Goal: Task Accomplishment & Management: Use online tool/utility

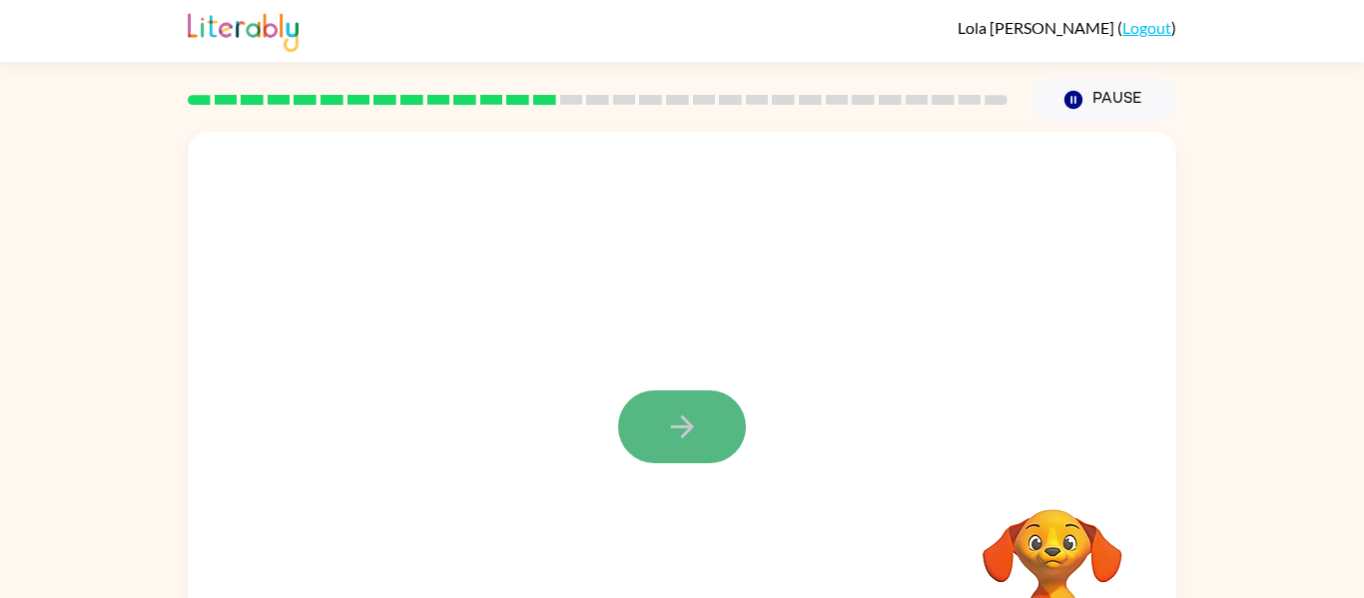
click at [679, 415] on icon "button" at bounding box center [682, 426] width 35 height 35
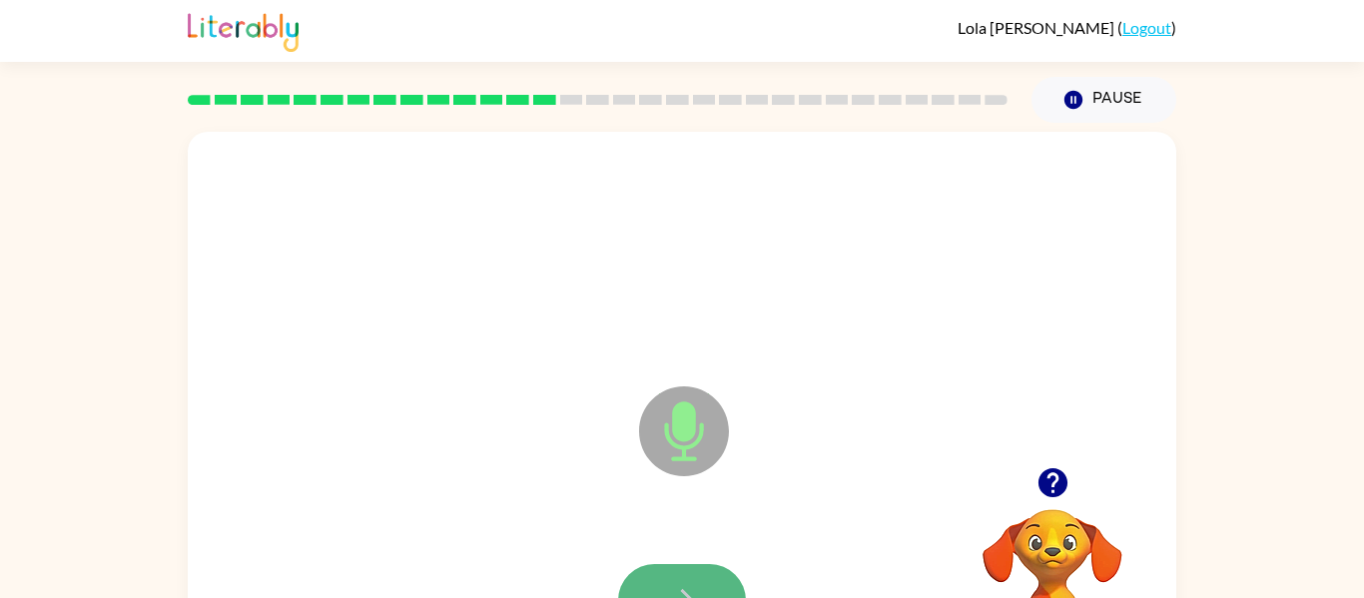
click at [715, 570] on button "button" at bounding box center [682, 600] width 128 height 73
click at [677, 535] on div at bounding box center [682, 601] width 949 height 164
click at [682, 571] on button "button" at bounding box center [682, 600] width 128 height 73
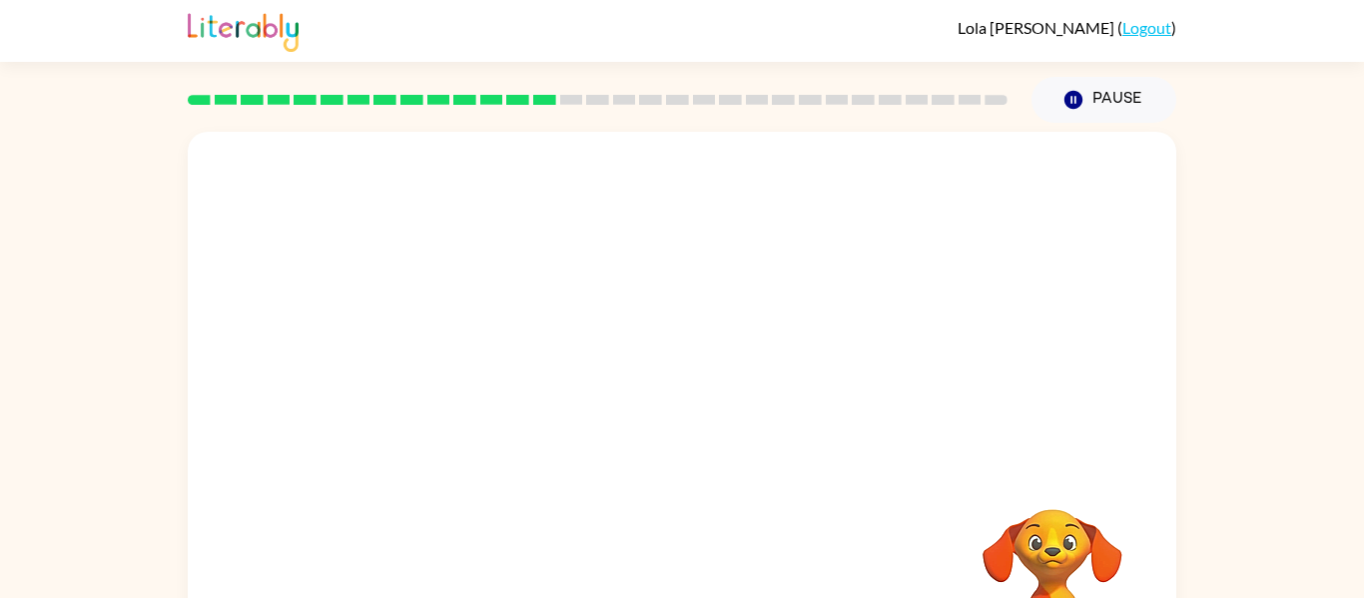
click at [682, 571] on div at bounding box center [682, 601] width 949 height 164
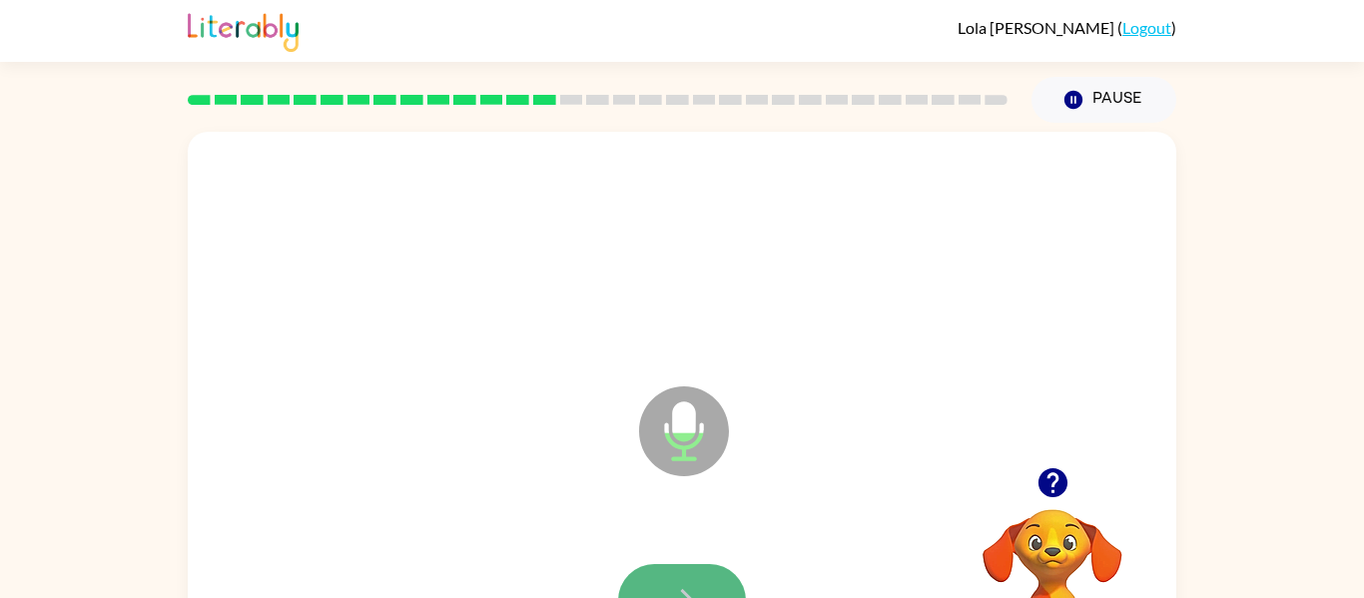
click at [690, 587] on icon "button" at bounding box center [682, 600] width 35 height 35
click at [675, 585] on icon "button" at bounding box center [682, 600] width 35 height 35
click at [674, 575] on button "button" at bounding box center [682, 600] width 128 height 73
click at [642, 578] on button "button" at bounding box center [682, 600] width 128 height 73
click at [711, 571] on button "button" at bounding box center [682, 600] width 128 height 73
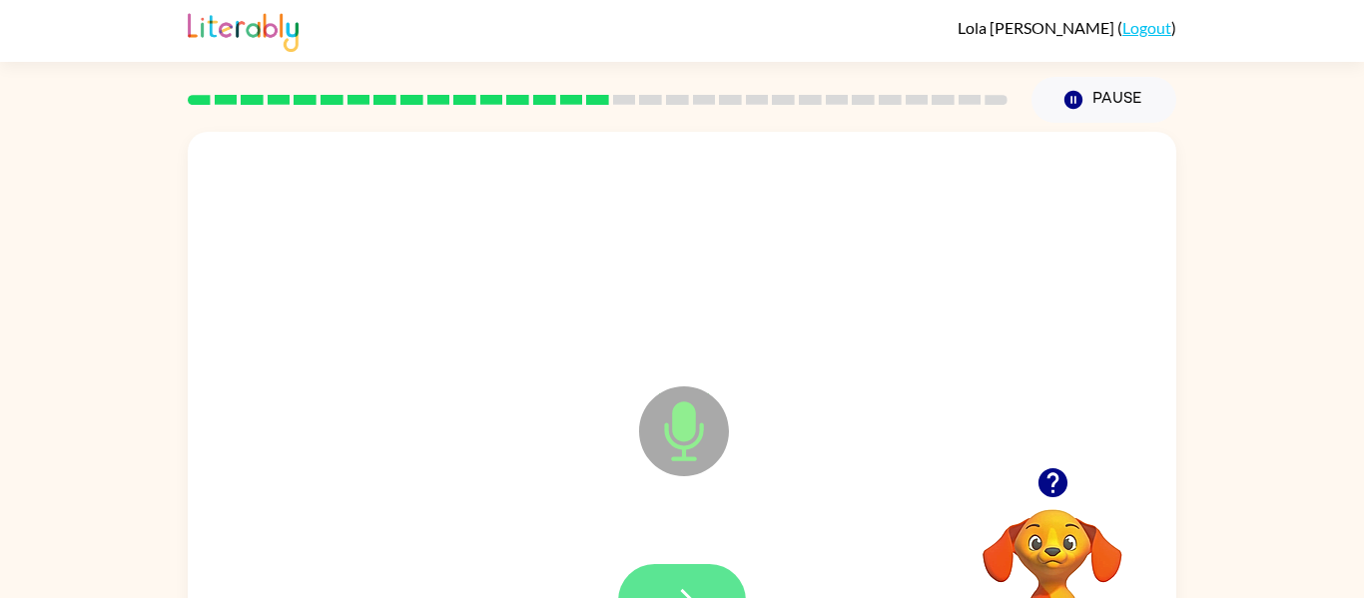
click at [678, 564] on button "button" at bounding box center [682, 600] width 128 height 73
click at [697, 589] on icon "button" at bounding box center [682, 600] width 35 height 35
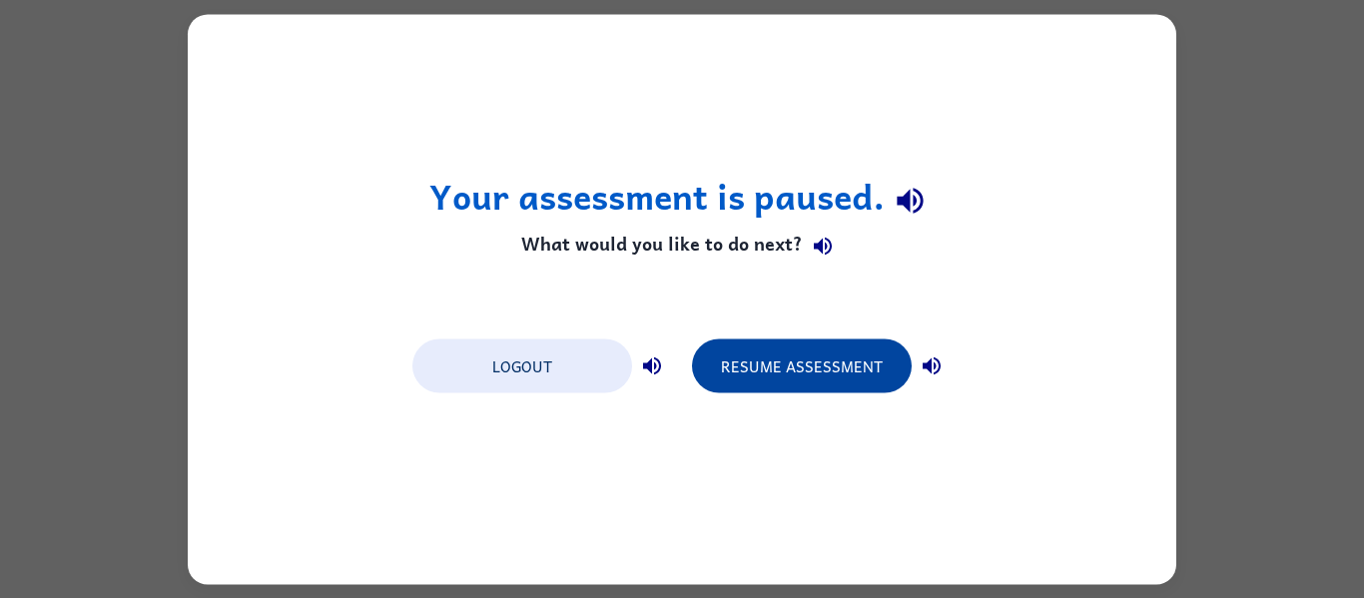
click at [800, 364] on button "Resume Assessment" at bounding box center [802, 366] width 220 height 54
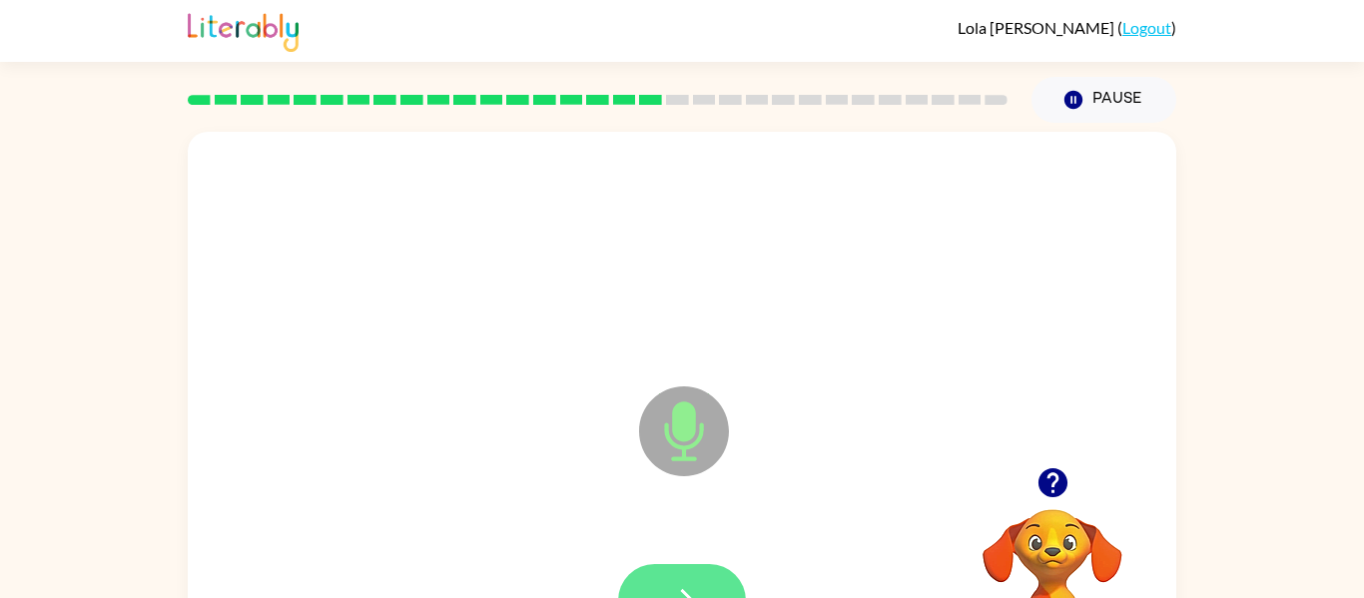
click at [638, 577] on button "button" at bounding box center [682, 600] width 128 height 73
click at [648, 576] on button "button" at bounding box center [682, 600] width 128 height 73
click at [667, 578] on button "button" at bounding box center [682, 600] width 128 height 73
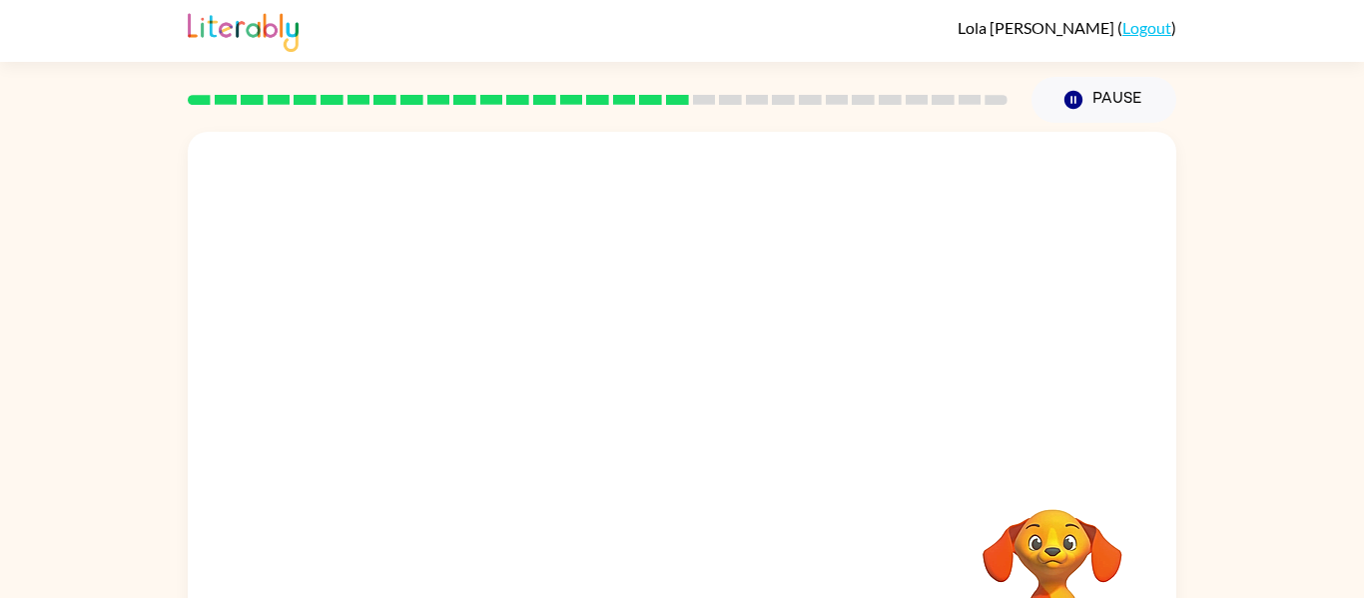
click at [1048, 532] on video "Your browser must support playing .mp4 files to use Literably. Please try using…" at bounding box center [1053, 578] width 200 height 200
drag, startPoint x: 1178, startPoint y: 298, endPoint x: 738, endPoint y: 397, distance: 451.6
click at [738, 397] on div "Your browser must support playing .mp4 files to use Literably. Please try using…" at bounding box center [682, 412] width 1364 height 579
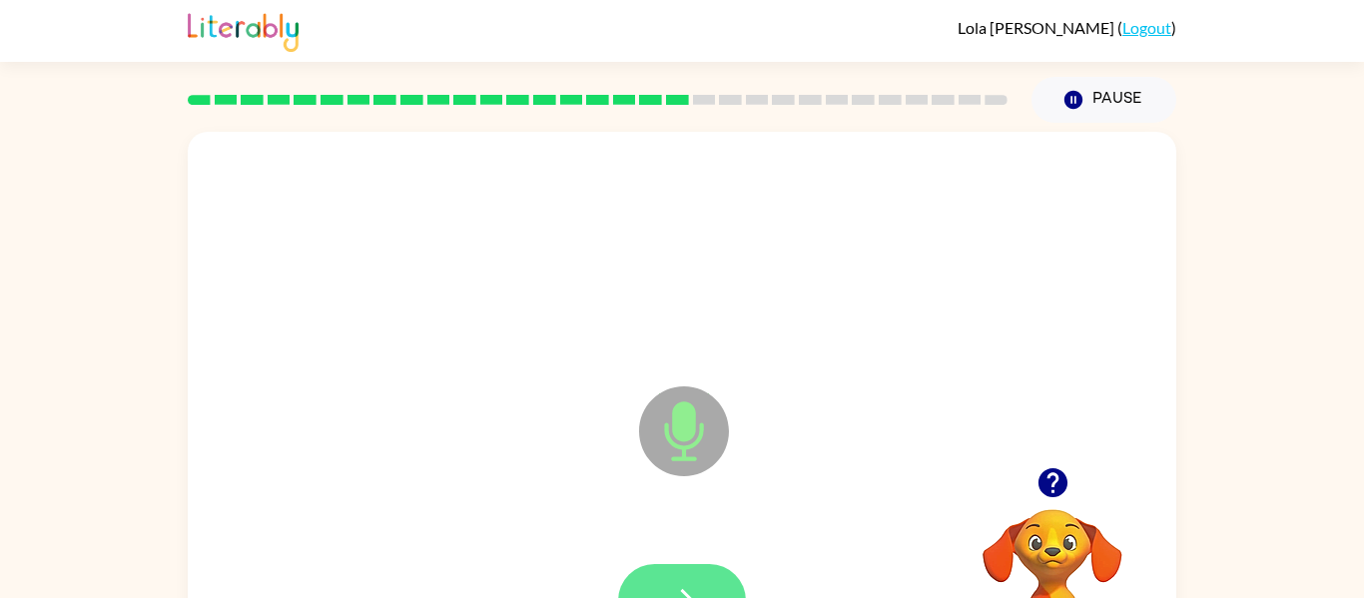
click at [686, 585] on icon "button" at bounding box center [682, 600] width 35 height 35
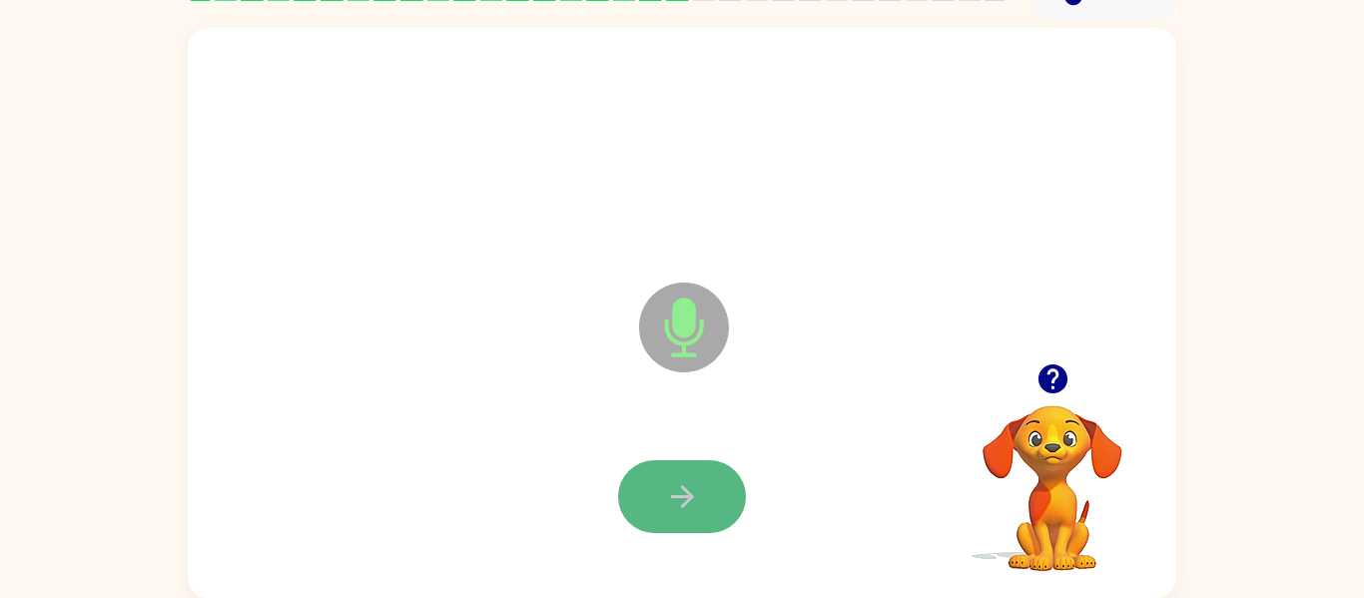
click at [676, 510] on icon "button" at bounding box center [682, 496] width 35 height 35
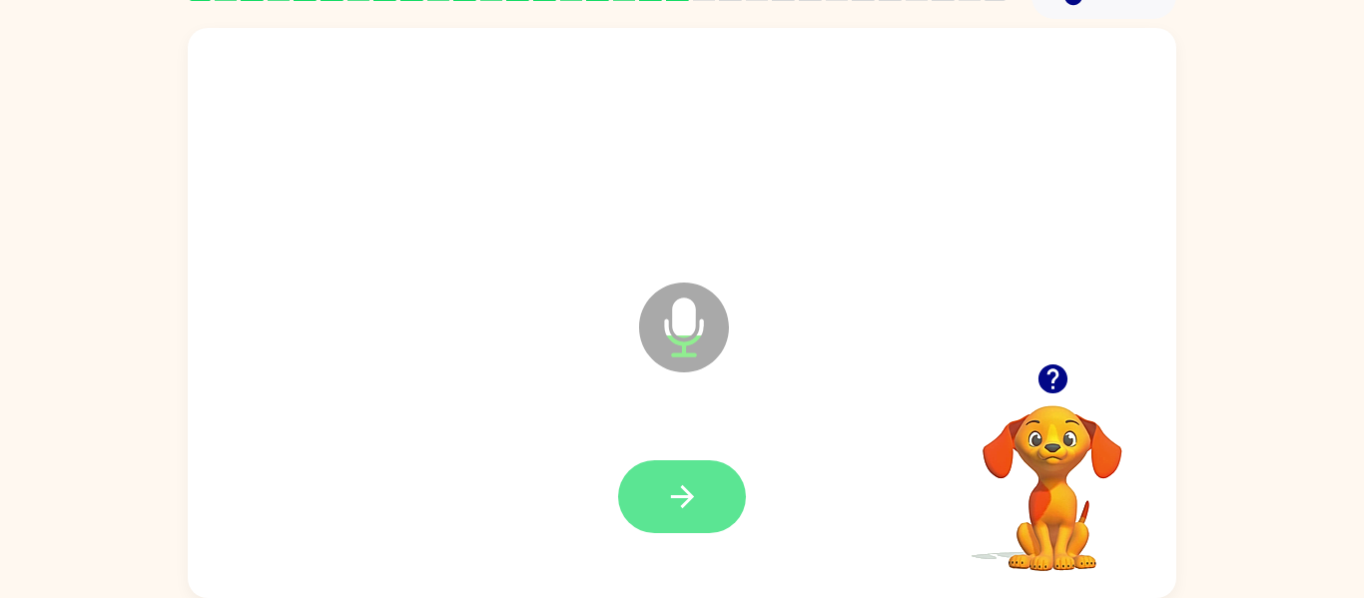
click at [720, 482] on button "button" at bounding box center [682, 496] width 128 height 73
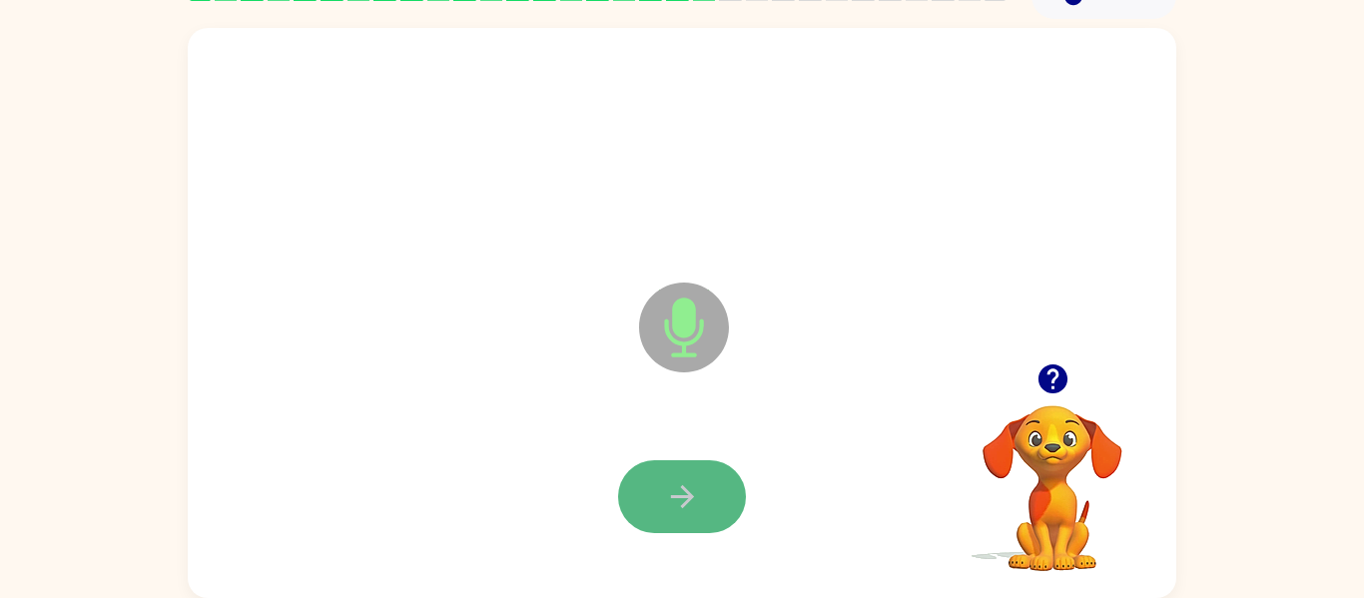
click at [704, 476] on button "button" at bounding box center [682, 496] width 128 height 73
click at [900, 485] on div at bounding box center [682, 497] width 949 height 164
click at [675, 496] on icon "button" at bounding box center [681, 496] width 23 height 23
click at [715, 490] on button "button" at bounding box center [682, 496] width 128 height 73
click at [665, 495] on icon "button" at bounding box center [682, 496] width 35 height 35
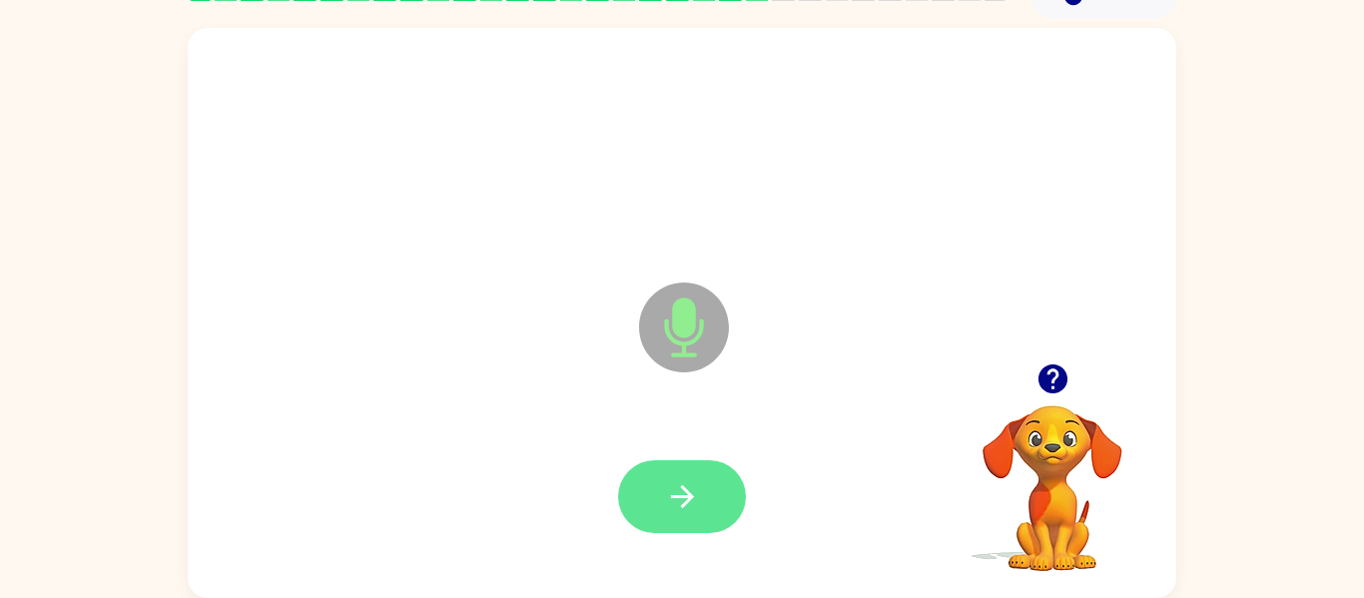
click at [665, 501] on icon "button" at bounding box center [682, 496] width 35 height 35
click at [671, 516] on button "button" at bounding box center [682, 496] width 128 height 73
click at [674, 503] on icon "button" at bounding box center [682, 496] width 35 height 35
click at [685, 512] on icon "button" at bounding box center [682, 496] width 35 height 35
click at [684, 507] on icon "button" at bounding box center [682, 496] width 35 height 35
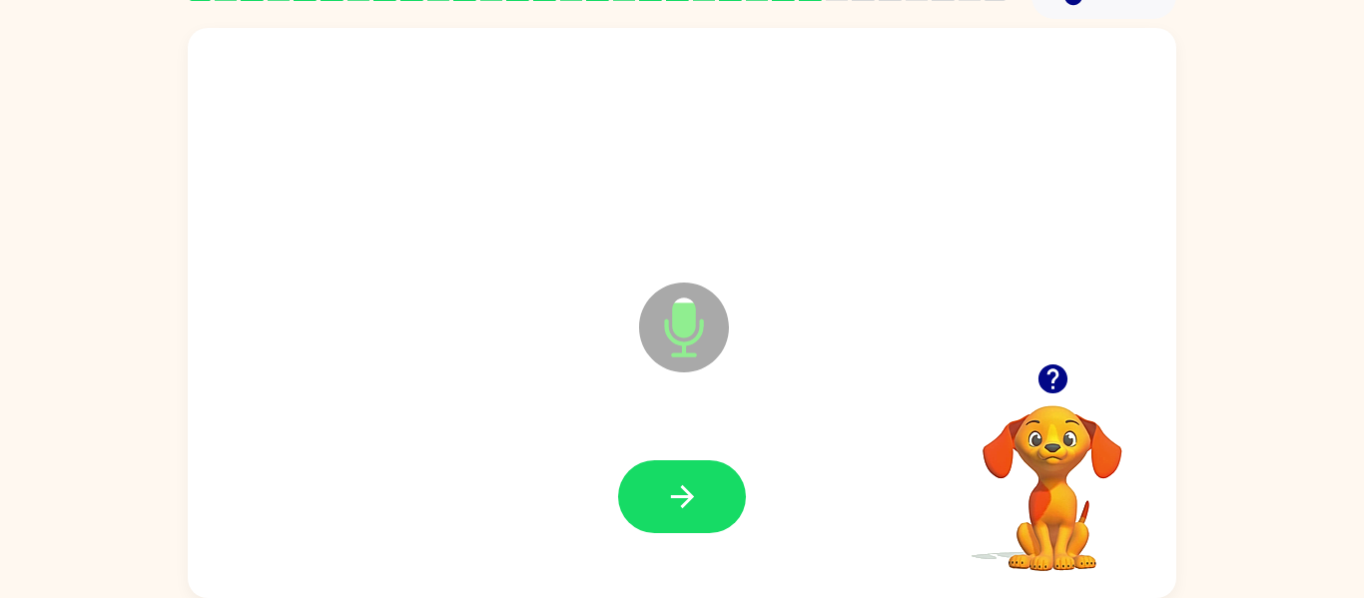
click at [693, 505] on icon "button" at bounding box center [682, 496] width 35 height 35
click at [693, 505] on div at bounding box center [682, 496] width 128 height 73
click at [686, 488] on icon "button" at bounding box center [682, 496] width 35 height 35
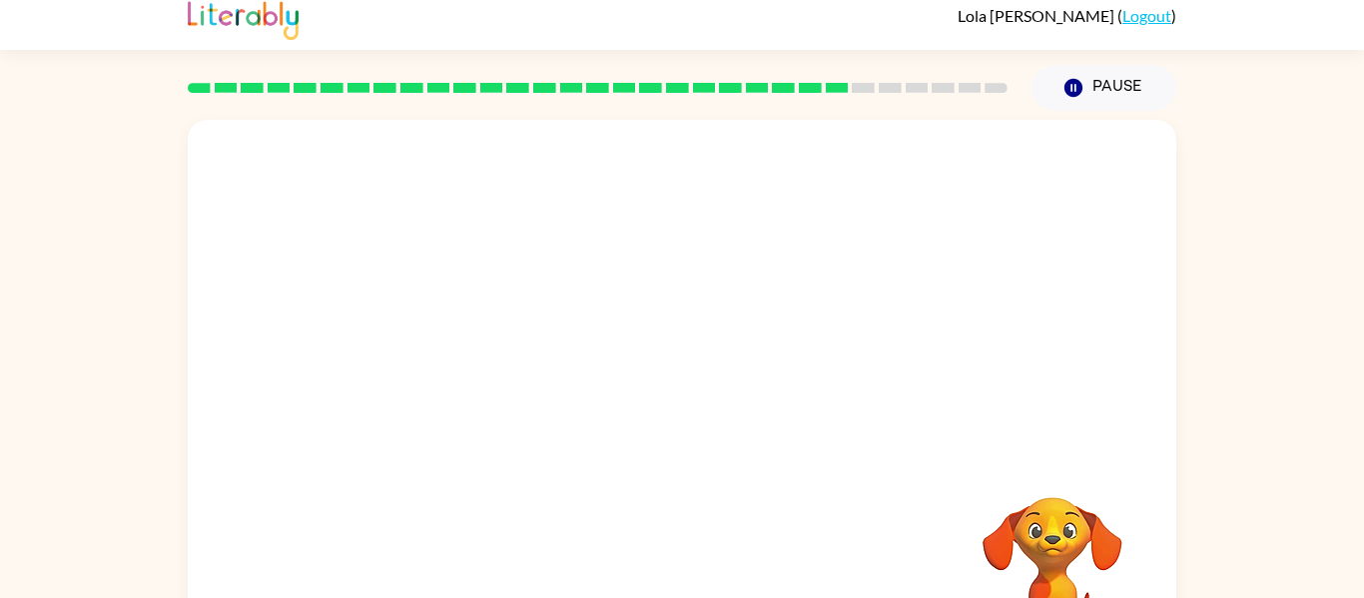
scroll to position [0, 0]
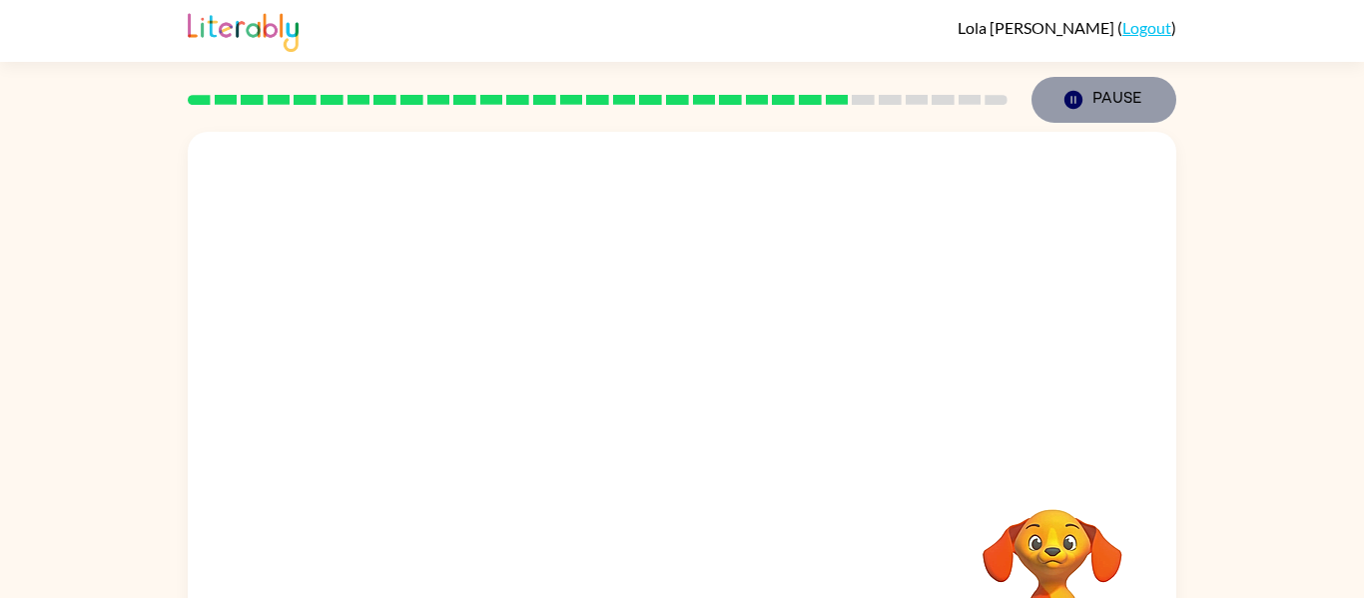
click at [1065, 87] on button "Pause Pause" at bounding box center [1104, 100] width 145 height 46
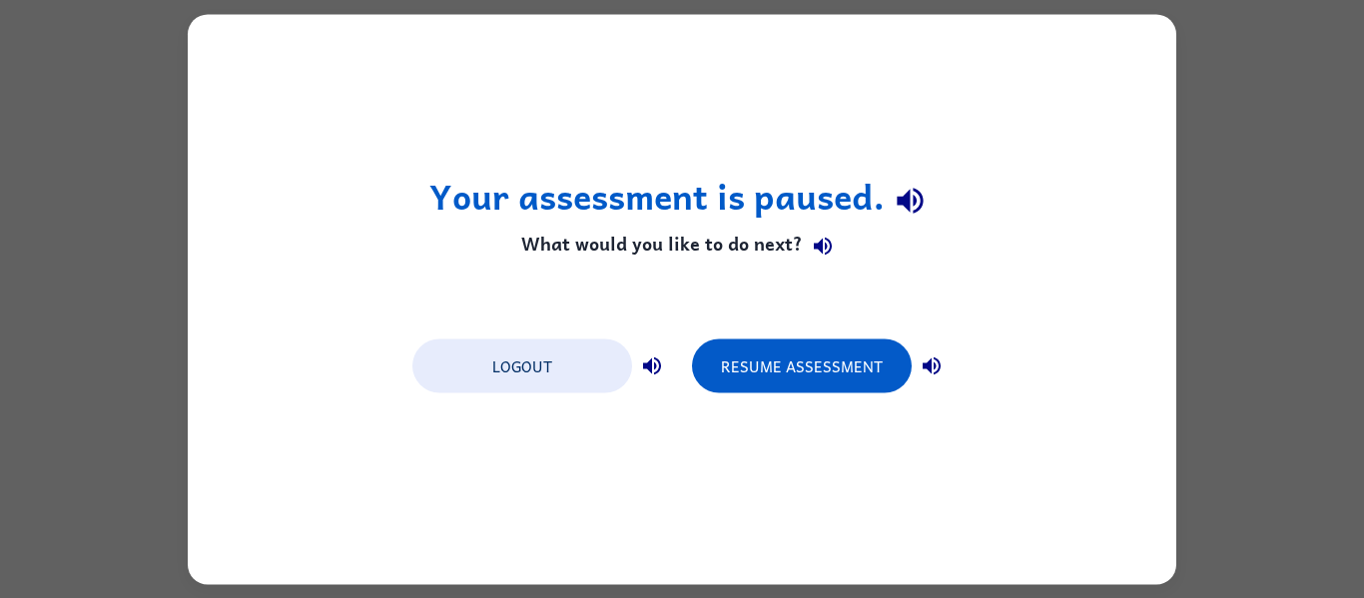
click at [603, 106] on div "Your assessment is paused. What would you like to do next? Logout Resume Assess…" at bounding box center [682, 299] width 989 height 570
